Goal: Task Accomplishment & Management: Use online tool/utility

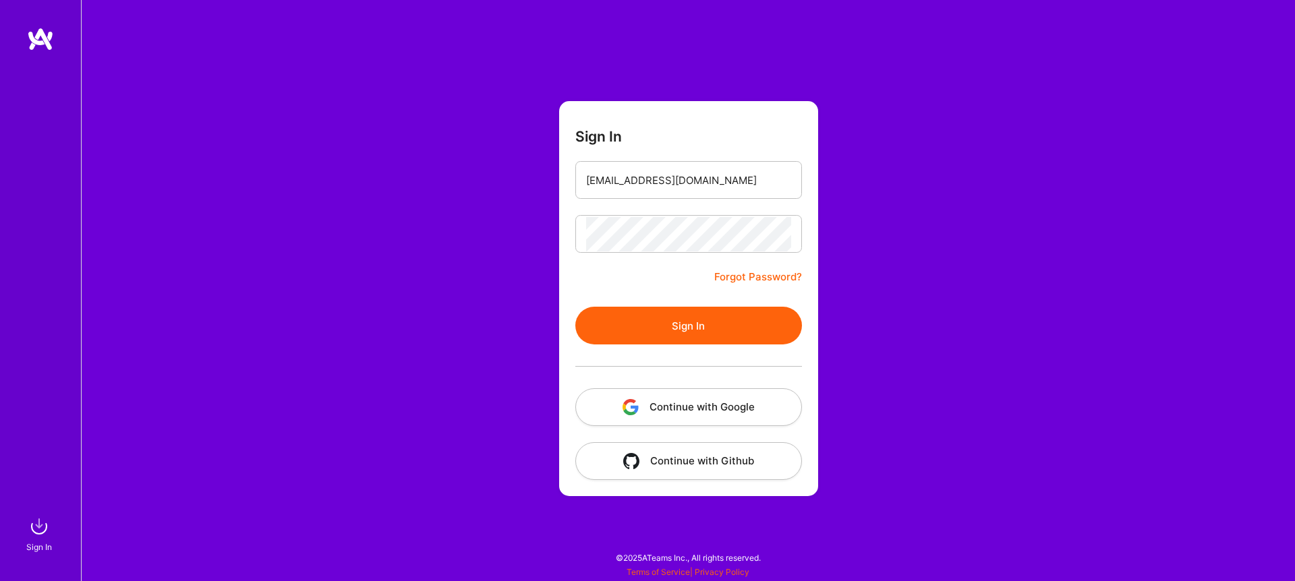
click at [679, 328] on button "Sign In" at bounding box center [688, 326] width 227 height 38
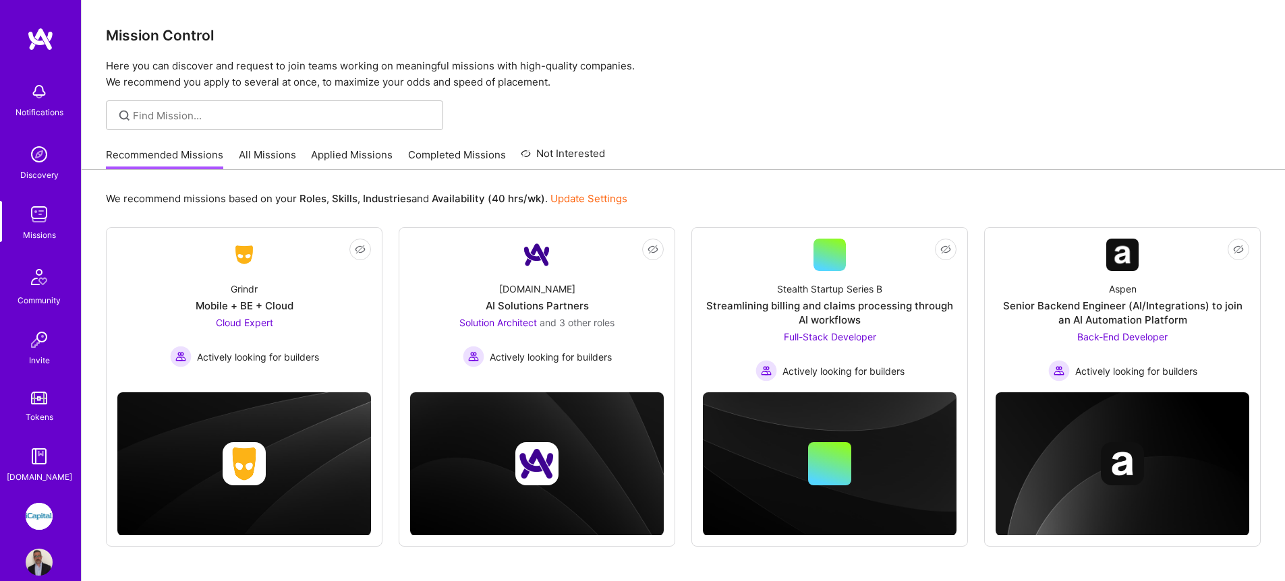
click at [264, 156] on link "All Missions" at bounding box center [267, 159] width 57 height 22
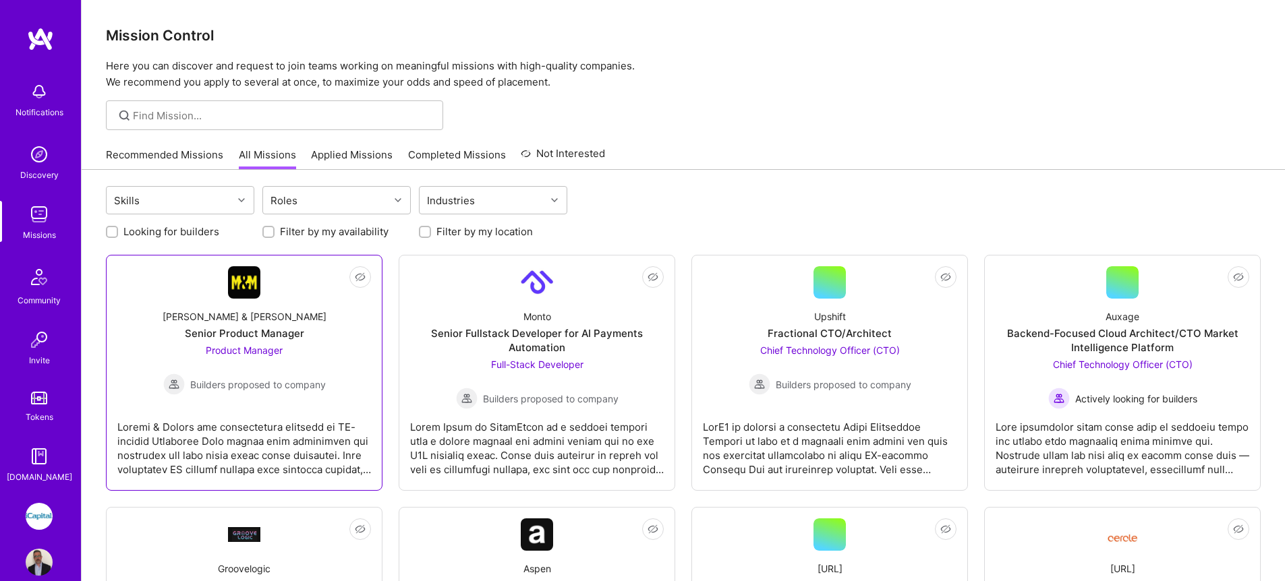
click at [255, 347] on span "Product Manager" at bounding box center [244, 350] width 77 height 11
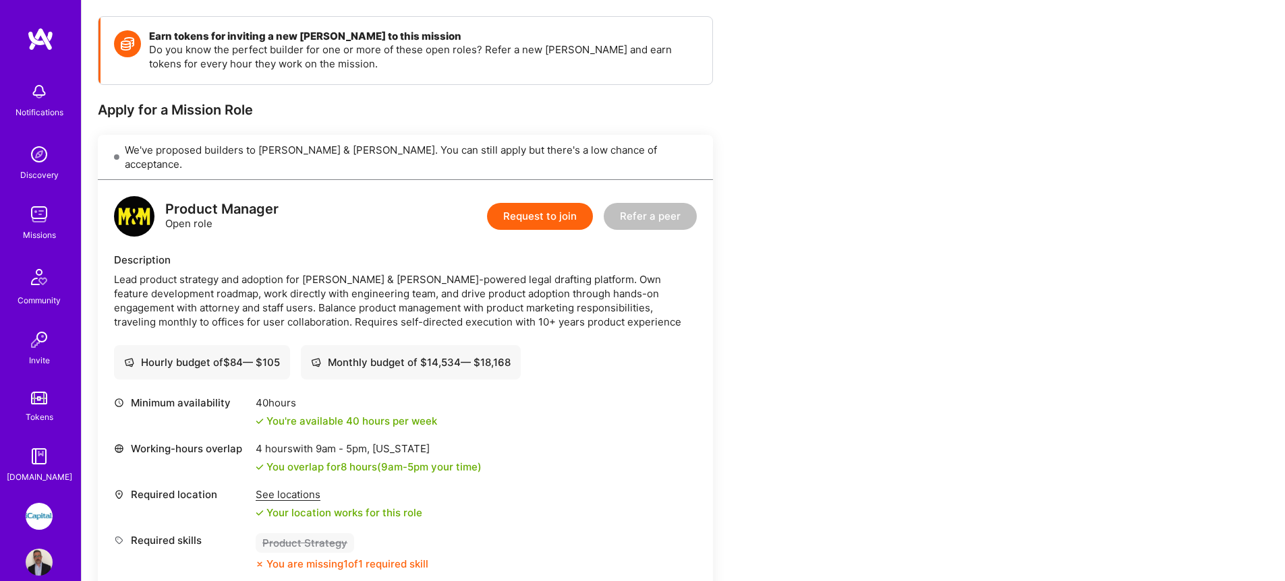
scroll to position [146, 0]
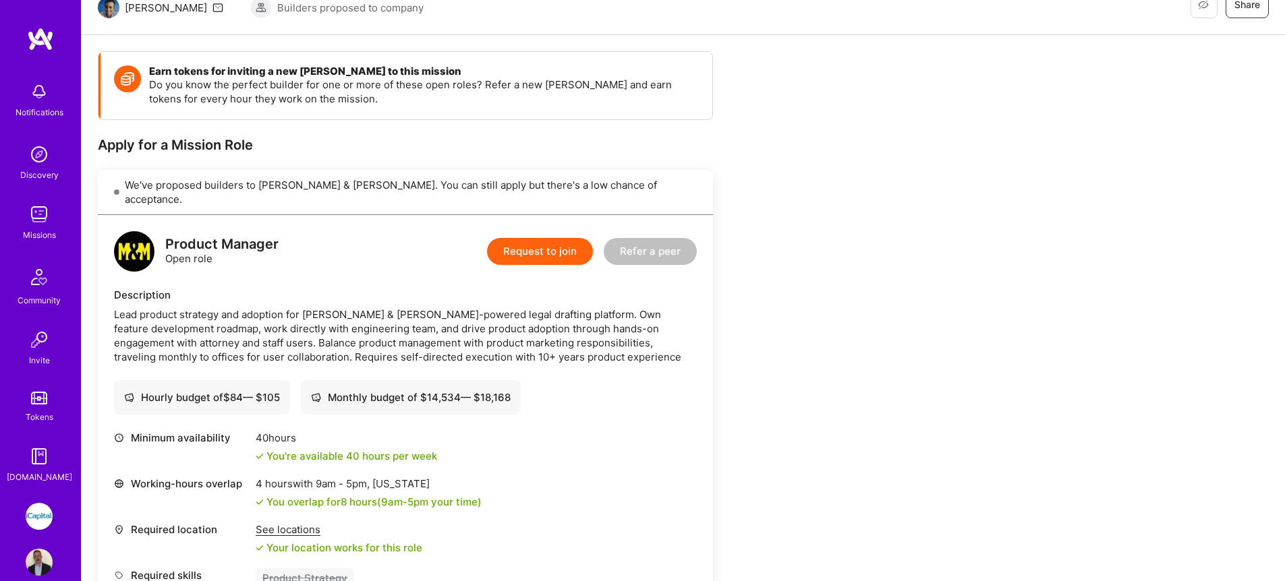
click at [31, 205] on img at bounding box center [39, 214] width 27 height 27
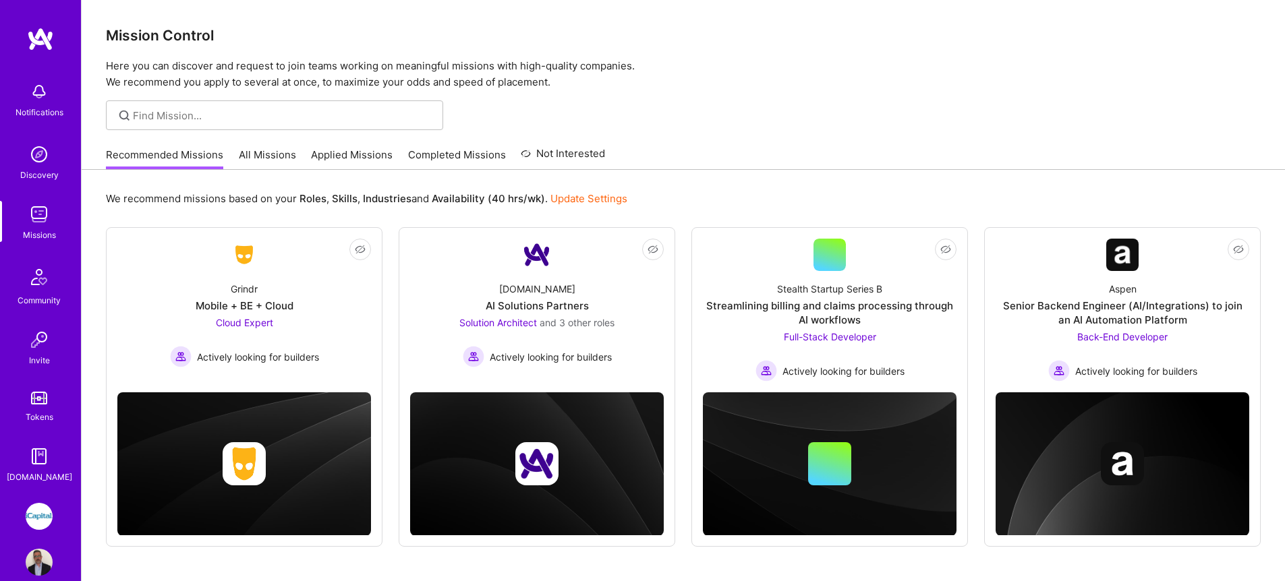
click at [249, 155] on link "All Missions" at bounding box center [267, 159] width 57 height 22
